Goal: Entertainment & Leisure: Consume media (video, audio)

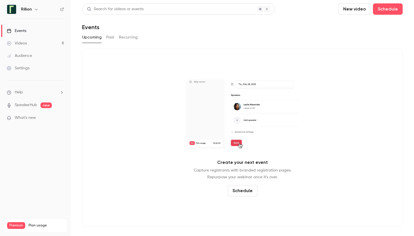
click at [112, 40] on button "Past" at bounding box center [110, 37] width 8 height 9
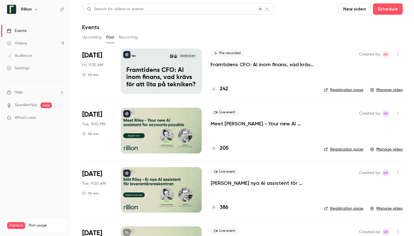
click at [230, 65] on p "Framtidens CFO: AI inom finans, vad krävs för att lita på tekniken?​" at bounding box center [263, 64] width 104 height 7
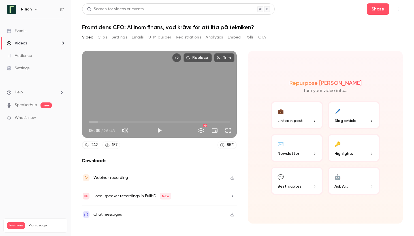
click at [231, 178] on icon "button" at bounding box center [232, 178] width 5 height 4
